Goal: Task Accomplishment & Management: Complete application form

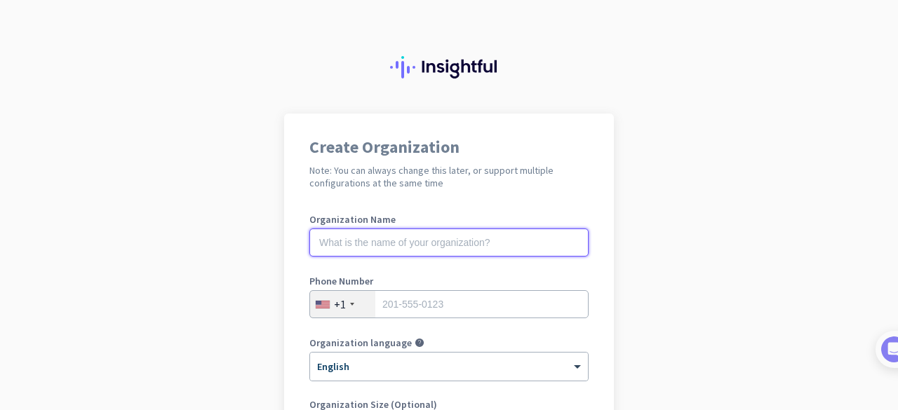
click at [518, 246] on input "text" at bounding box center [448, 243] width 279 height 28
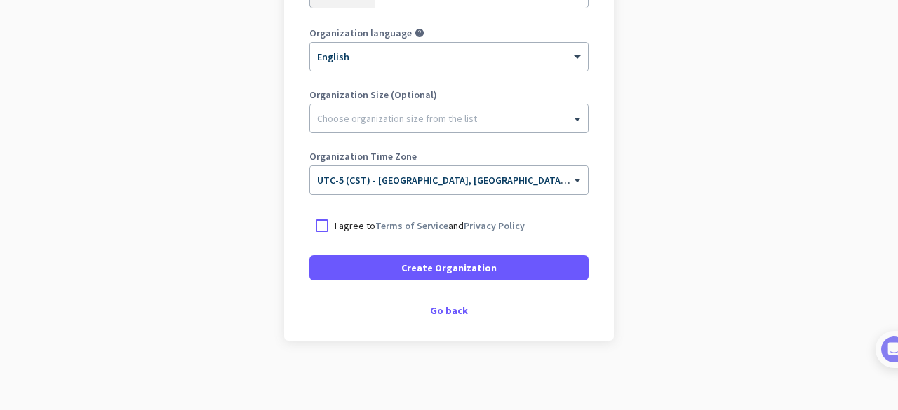
scroll to position [310, 0]
click at [451, 306] on div "Go back" at bounding box center [448, 311] width 279 height 10
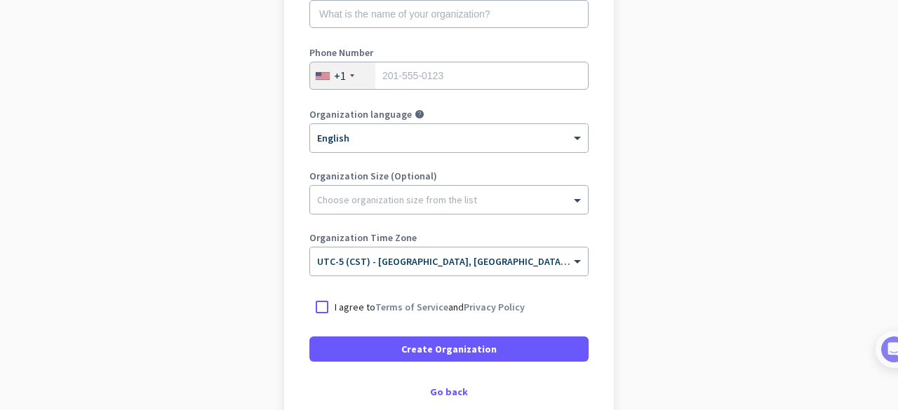
scroll to position [310, 0]
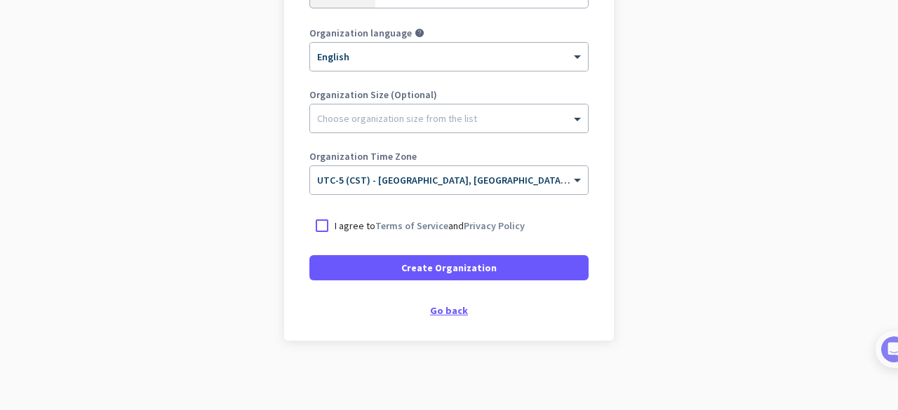
click at [459, 311] on div "Go back" at bounding box center [448, 311] width 279 height 10
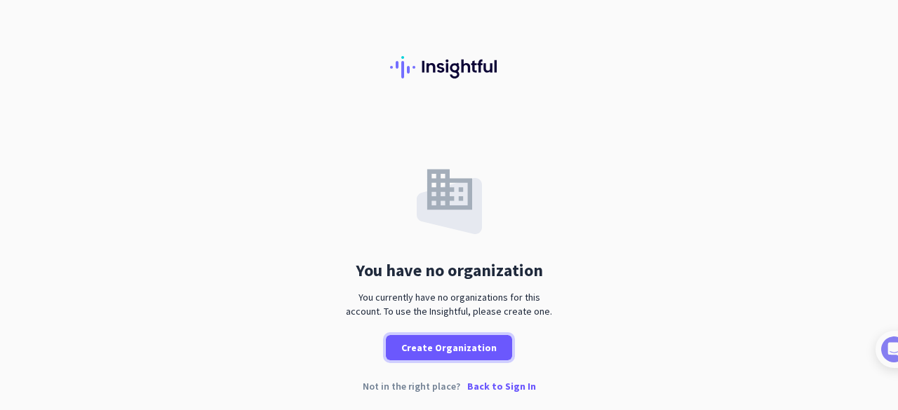
drag, startPoint x: 460, startPoint y: 350, endPoint x: 532, endPoint y: 363, distance: 72.8
click at [532, 363] on div "You have no organization You currently have no organizations for this account. …" at bounding box center [449, 264] width 898 height 300
click at [502, 385] on p "Back to Sign In" at bounding box center [501, 386] width 69 height 10
